Goal: Task Accomplishment & Management: Manage account settings

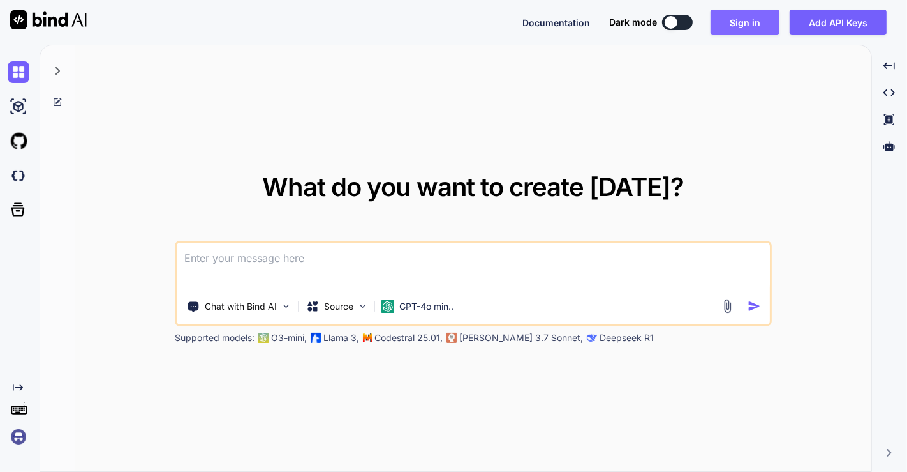
click at [741, 25] on button "Sign in" at bounding box center [745, 23] width 69 height 26
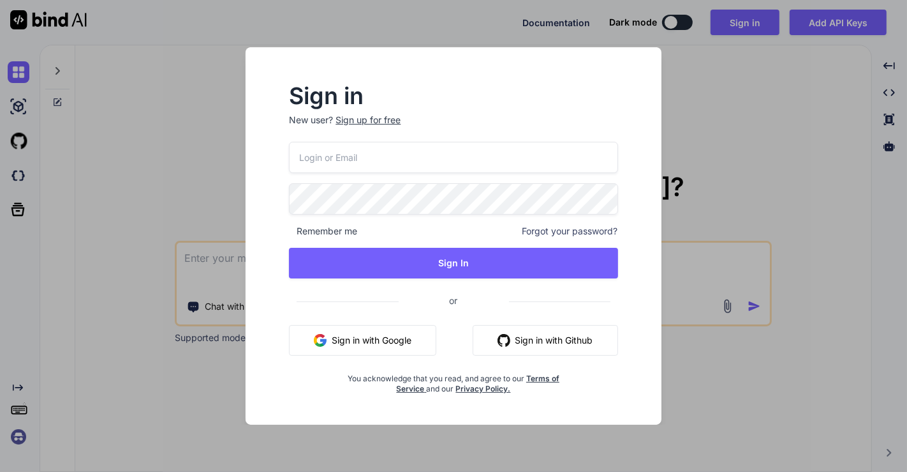
click at [359, 165] on input "email" at bounding box center [453, 157] width 329 height 31
type input "[EMAIL_ADDRESS][DOMAIN_NAME]"
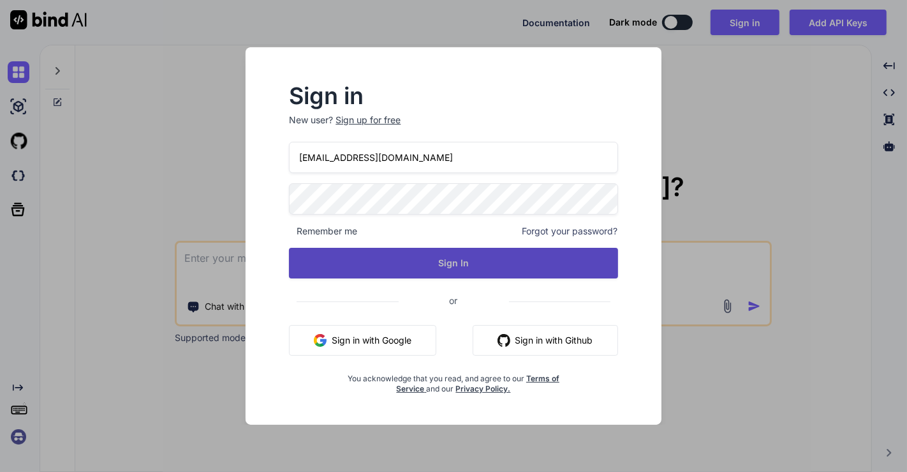
click at [430, 256] on button "Sign In" at bounding box center [453, 263] width 329 height 31
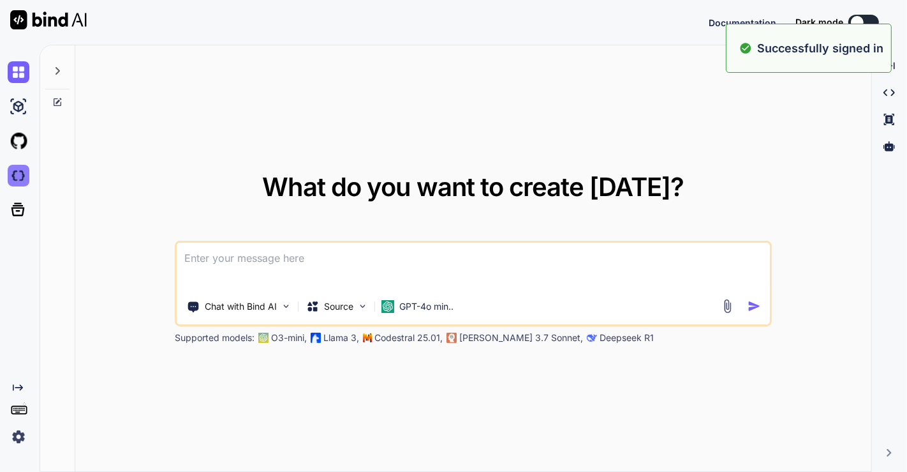
type textarea "x"
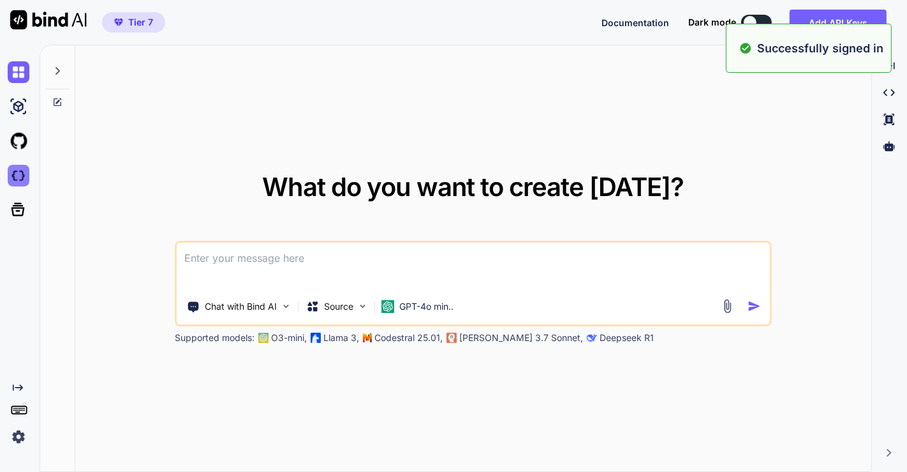
click at [18, 171] on img at bounding box center [19, 176] width 22 height 22
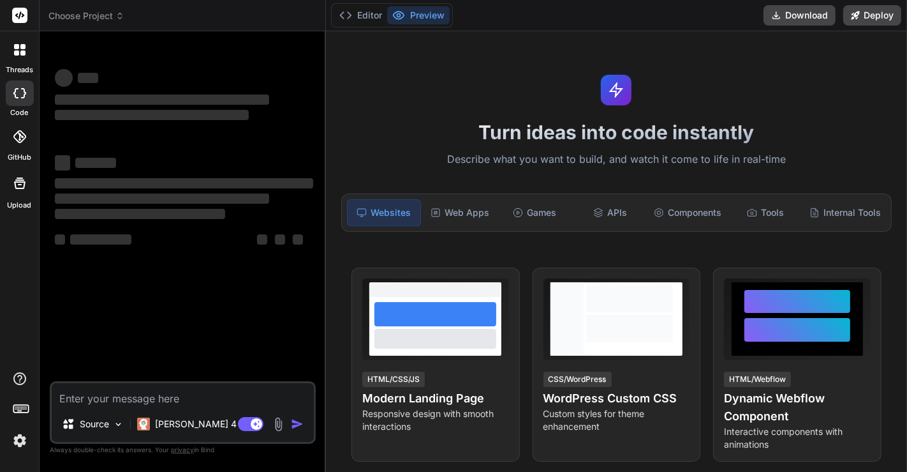
type textarea "x"
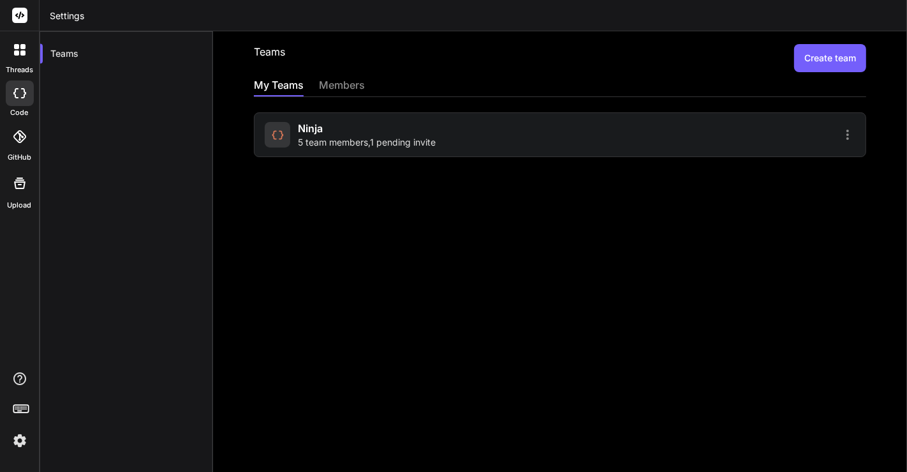
click at [328, 137] on span "5 team members , 1 pending invite" at bounding box center [367, 142] width 138 height 13
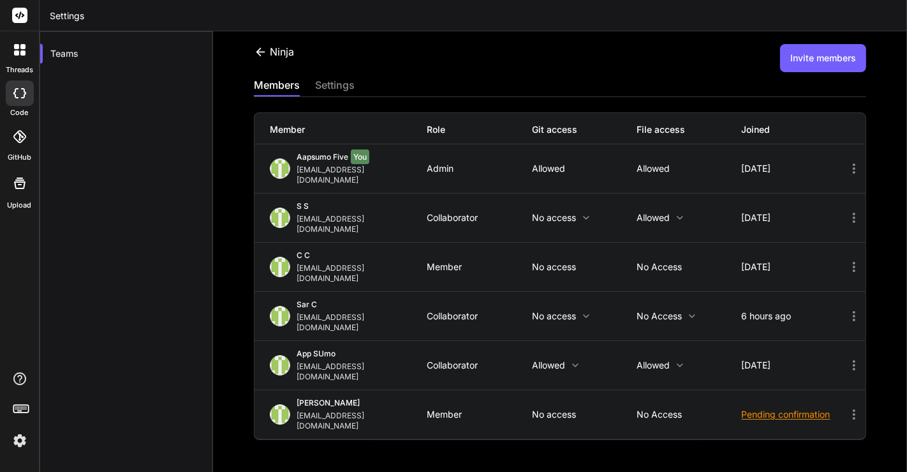
click at [573, 311] on p "No access" at bounding box center [584, 316] width 105 height 10
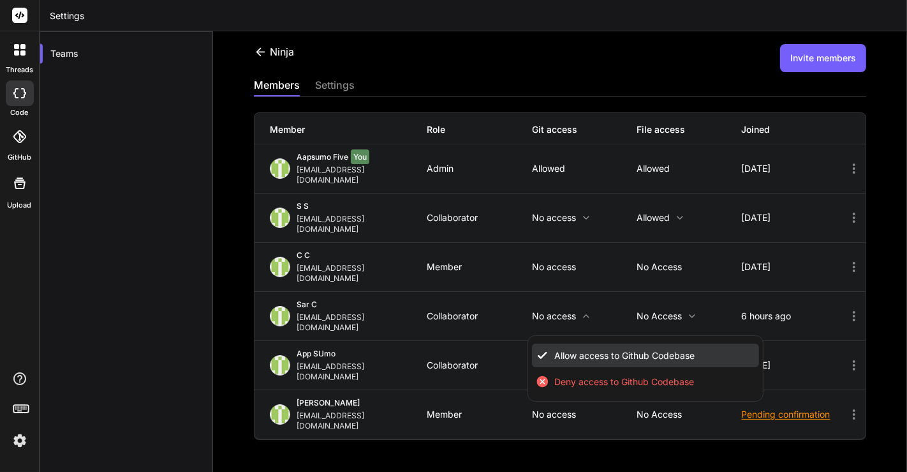
click at [581, 349] on span "Allow access to Github Codebase" at bounding box center [624, 355] width 140 height 13
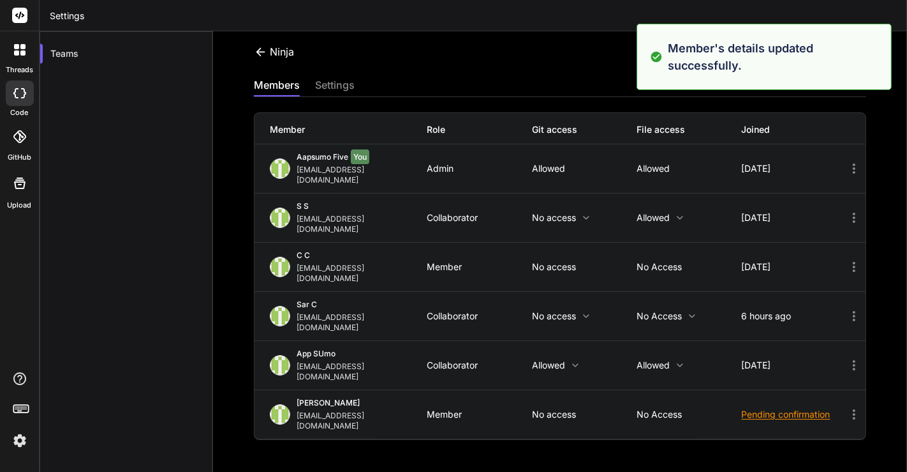
click at [581, 341] on div "App SUmo appsumo_112@yopmail.com Collaborator Allowed Allowed 6 days ago" at bounding box center [560, 365] width 611 height 48
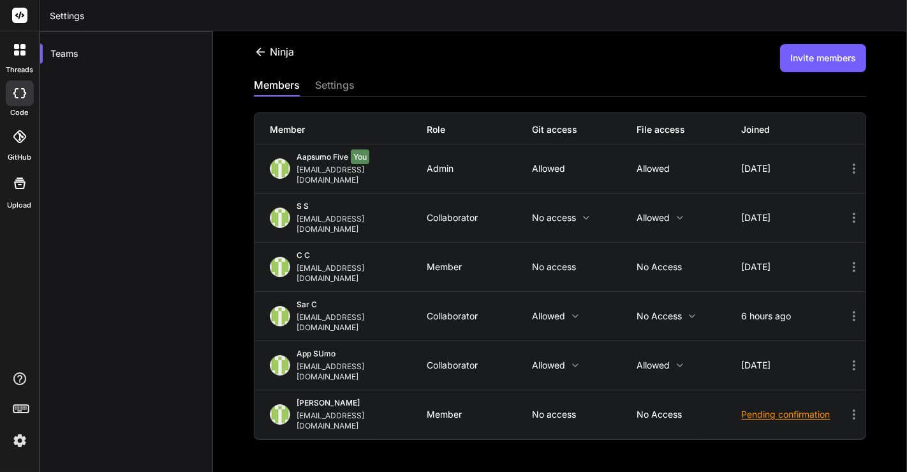
click at [674, 311] on p "No access" at bounding box center [689, 316] width 105 height 10
click at [606, 287] on div at bounding box center [453, 236] width 907 height 472
